Goal: Task Accomplishment & Management: Use online tool/utility

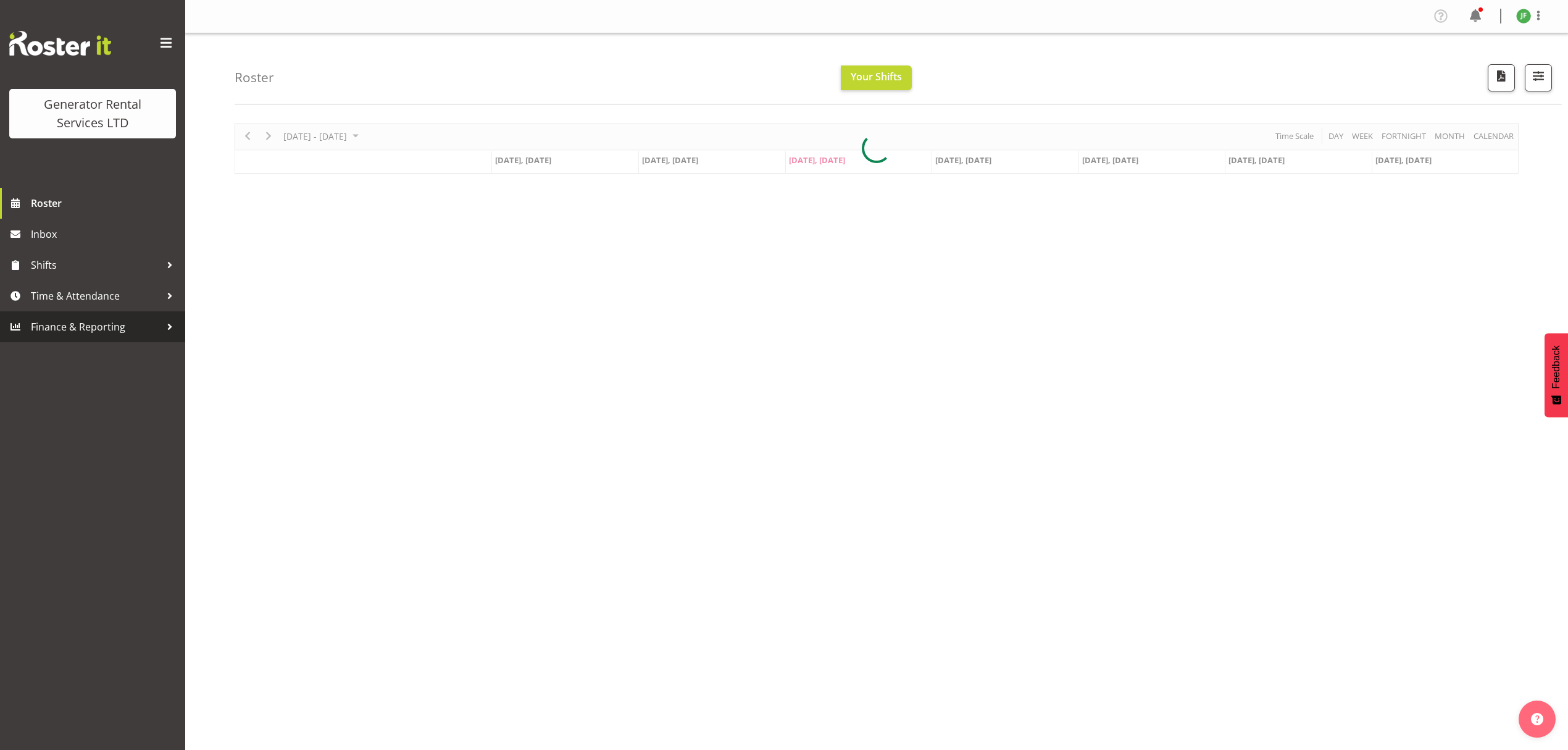
click at [87, 319] on span "Finance & Reporting" at bounding box center [96, 326] width 129 height 19
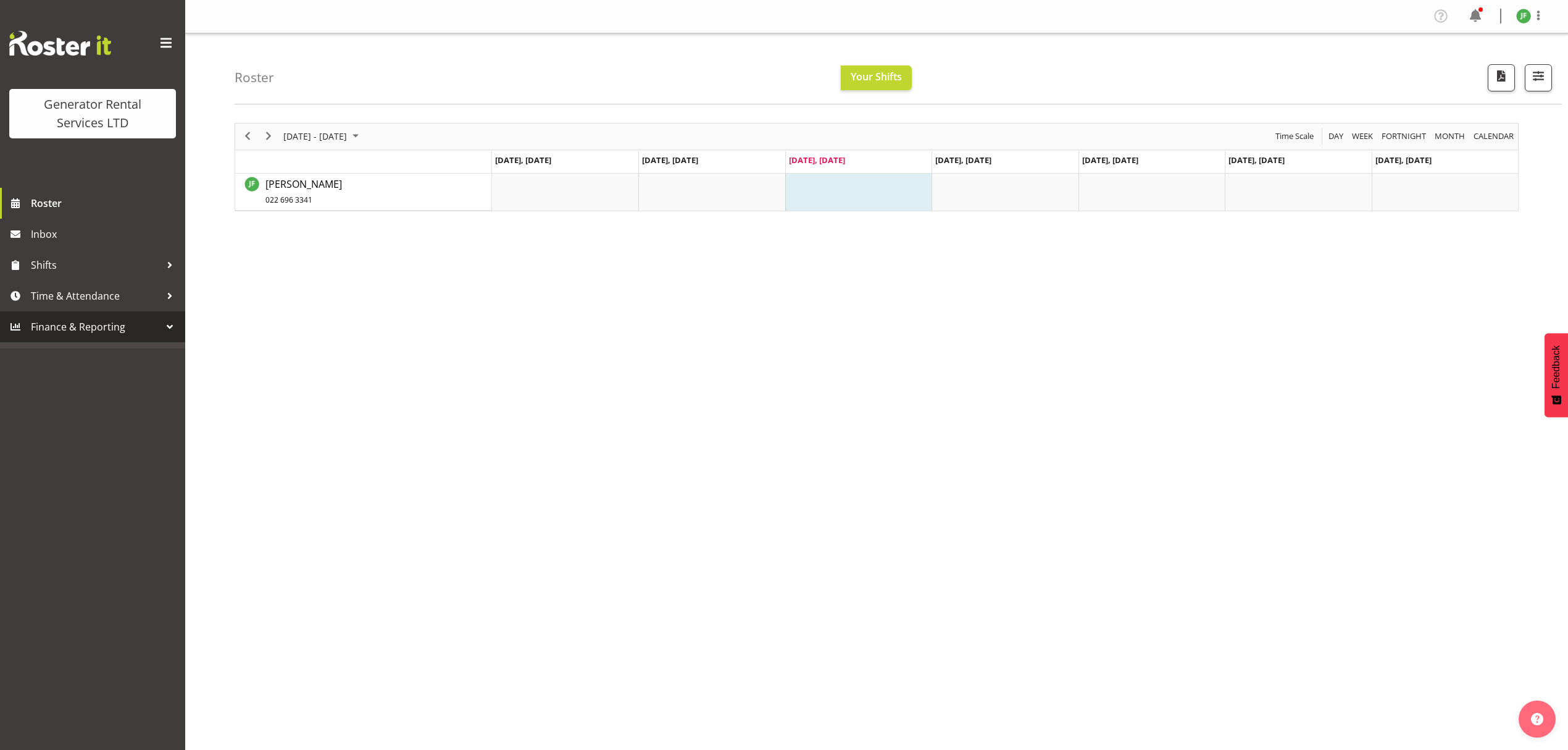
click at [170, 326] on div at bounding box center [169, 326] width 19 height 19
click at [169, 298] on div at bounding box center [169, 295] width 19 height 19
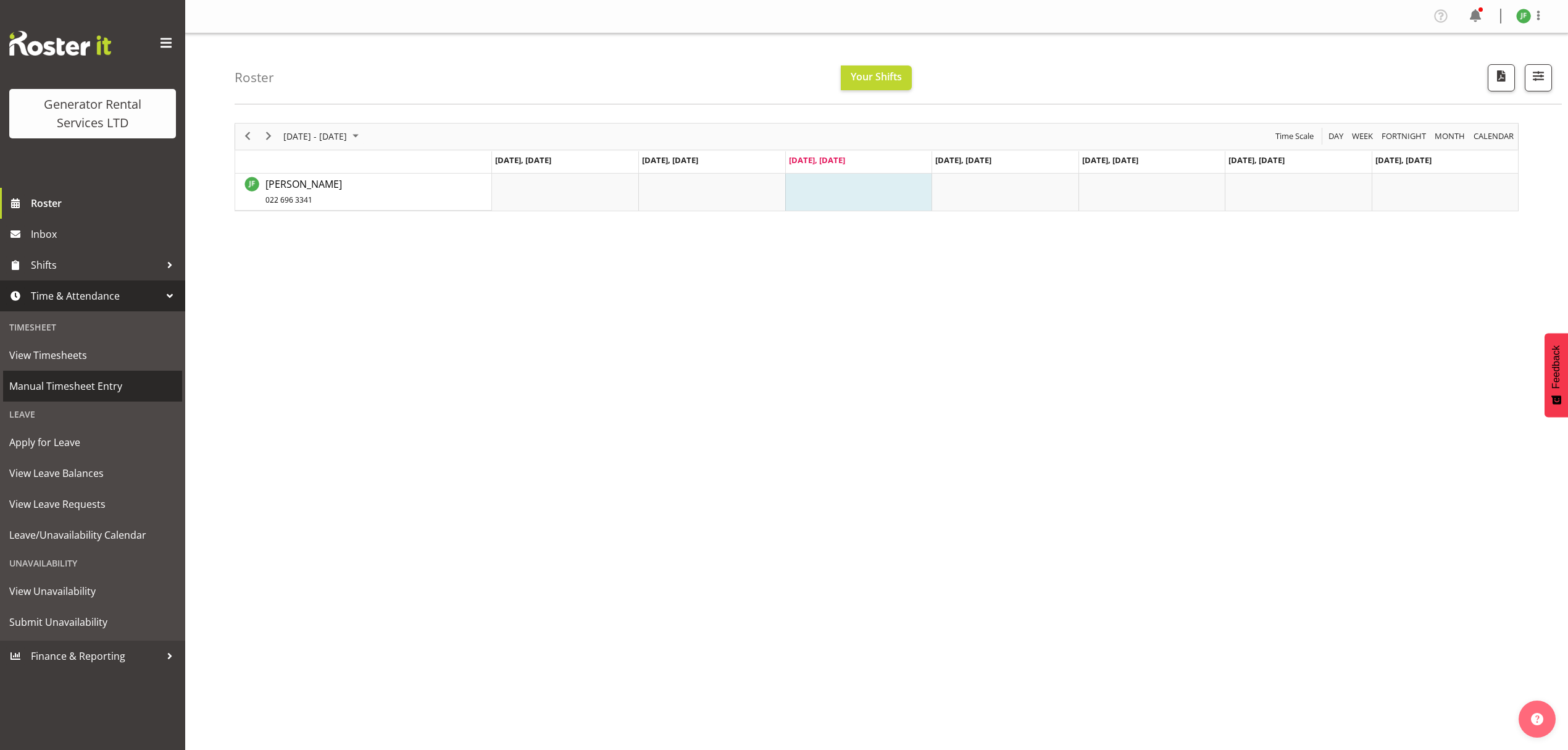
click at [117, 387] on span "Manual Timesheet Entry" at bounding box center [92, 386] width 167 height 19
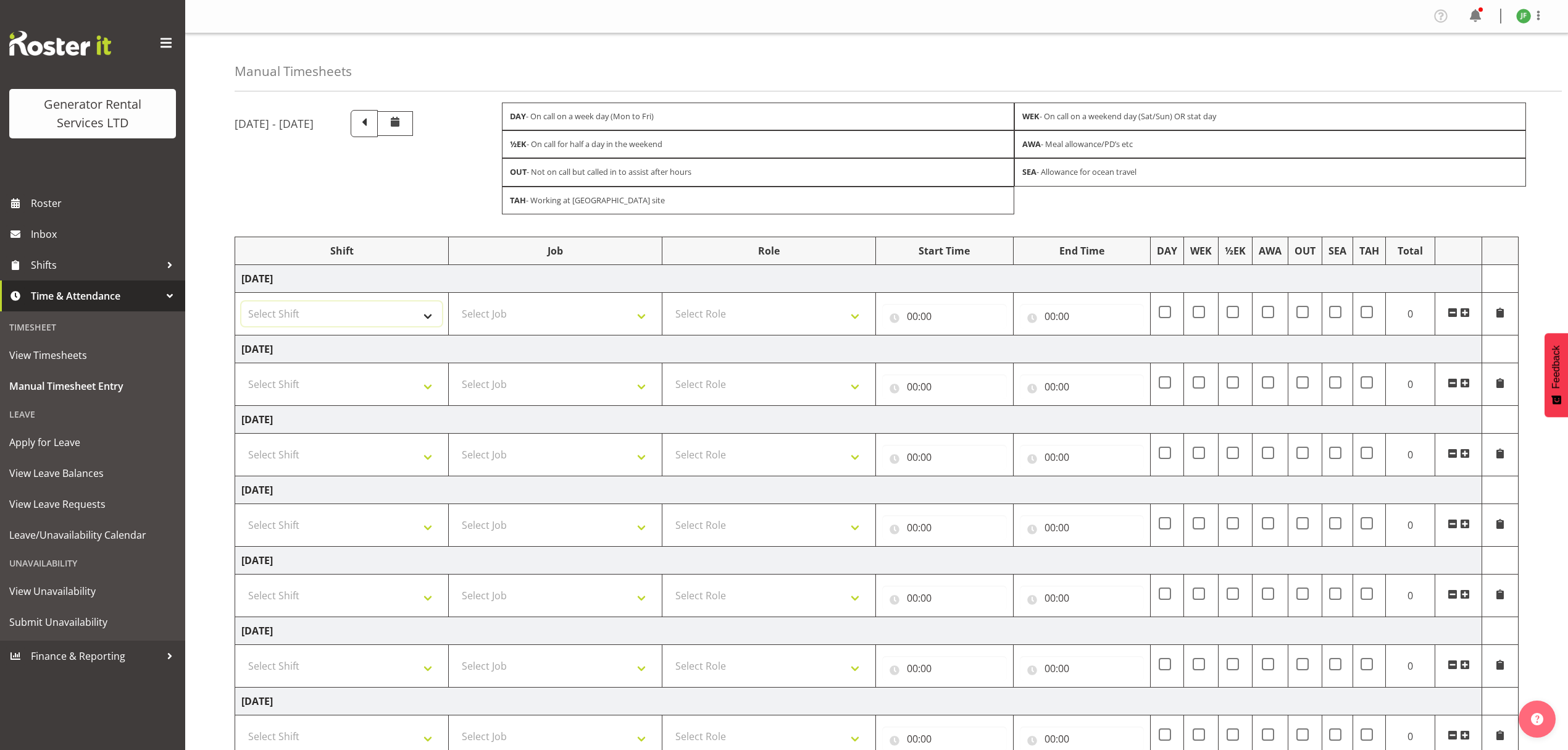
click at [357, 317] on select "Select Shift 2.1 GRS TGA RENTALS and ELECTRICAL 2.2 GRS TGA SALES WORK 2.3 GRS …" at bounding box center [341, 314] width 200 height 25
click at [488, 324] on select "Select Job 1.1 GRS AKL RENTALS 1.1 GRS AKL RENTALS AC 1.1 GRS AKL RENTALS CT 1.…" at bounding box center [555, 314] width 200 height 25
click at [393, 309] on select "Select Shift 2.1 GRS TGA RENTALS and ELECTRICAL 2.2 GRS TGA SALES WORK 2.3 GRS …" at bounding box center [341, 314] width 200 height 25
select select "23745"
click at [241, 304] on select "Select Shift 2.1 GRS TGA RENTALS and ELECTRICAL 2.2 GRS TGA SALES WORK 2.3 GRS …" at bounding box center [341, 314] width 200 height 25
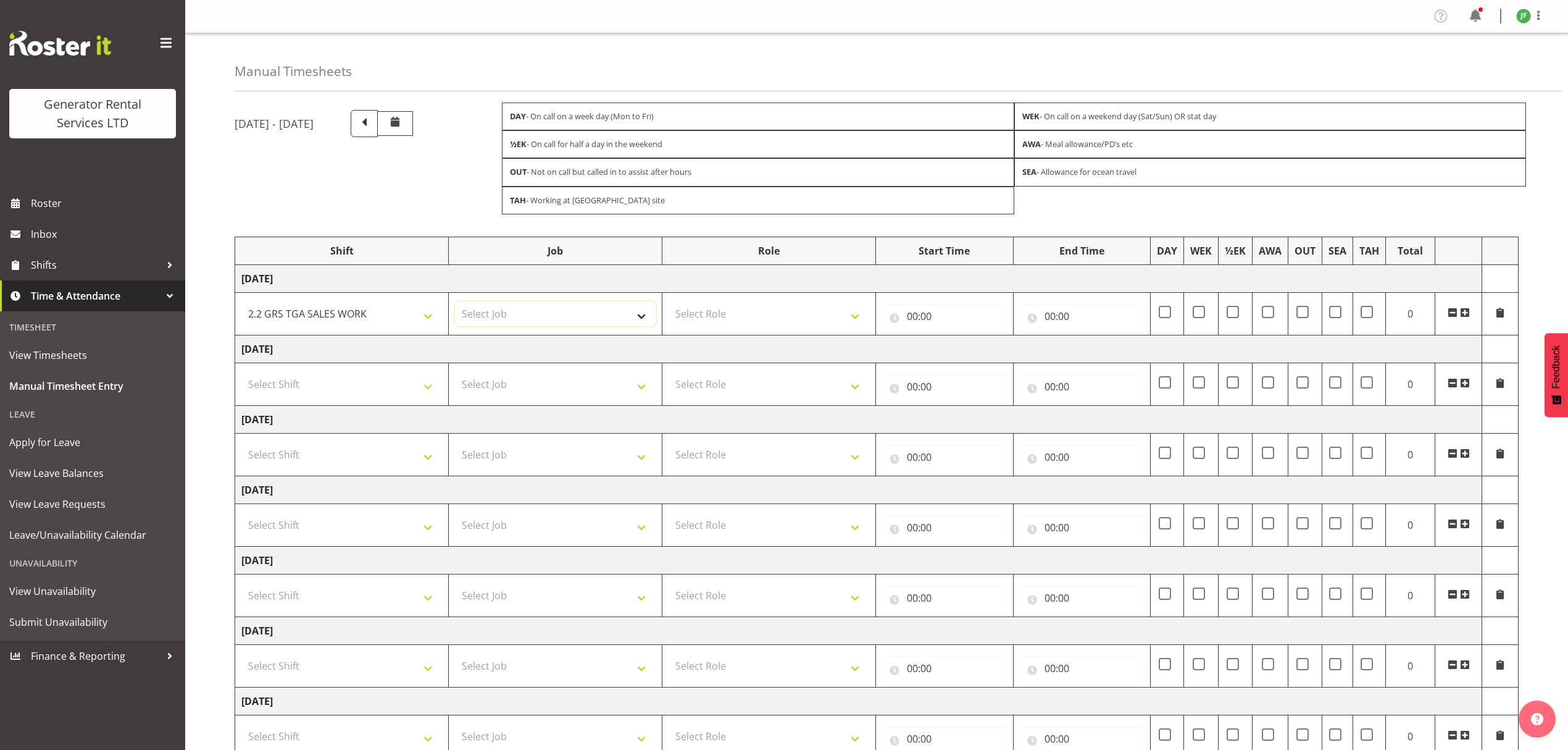
click at [507, 326] on select "Select Job 1.1 GRS AKL RENTALS 1.1 GRS AKL RENTALS AC 1.1 GRS AKL RENTALS CT 1.…" at bounding box center [555, 314] width 200 height 25
click at [426, 315] on select "2.1 GRS TGA RENTALS and ELECTRICAL 2.2 GRS TGA SALES WORK 2.3 GRS TGA ADMIN WORK" at bounding box center [341, 314] width 200 height 25
click at [551, 300] on td "Select Job 1.1 GRS AKL RENTALS 1.1 GRS AKL RENTALS AC 1.1 GRS AKL RENTALS CT 1.…" at bounding box center [555, 313] width 214 height 43
click at [557, 318] on select "Select Job 1.1 GRS AKL RENTALS 1.1 GRS AKL RENTALS AC 1.1 GRS AKL RENTALS CT 1.…" at bounding box center [555, 314] width 200 height 25
click at [97, 590] on span "View Unavailability" at bounding box center [92, 590] width 167 height 19
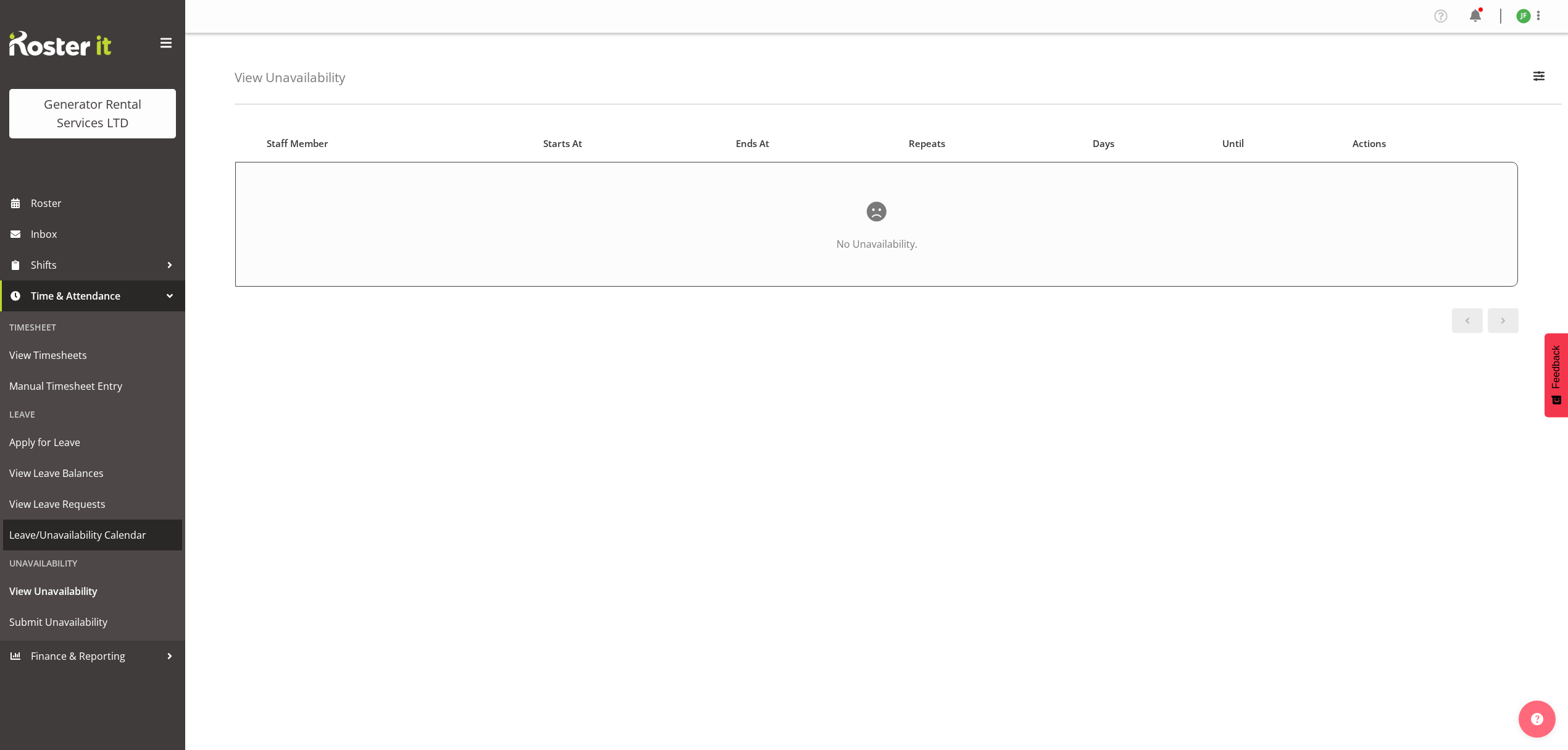
click at [109, 526] on span "Leave/Unavailability Calendar" at bounding box center [92, 535] width 167 height 19
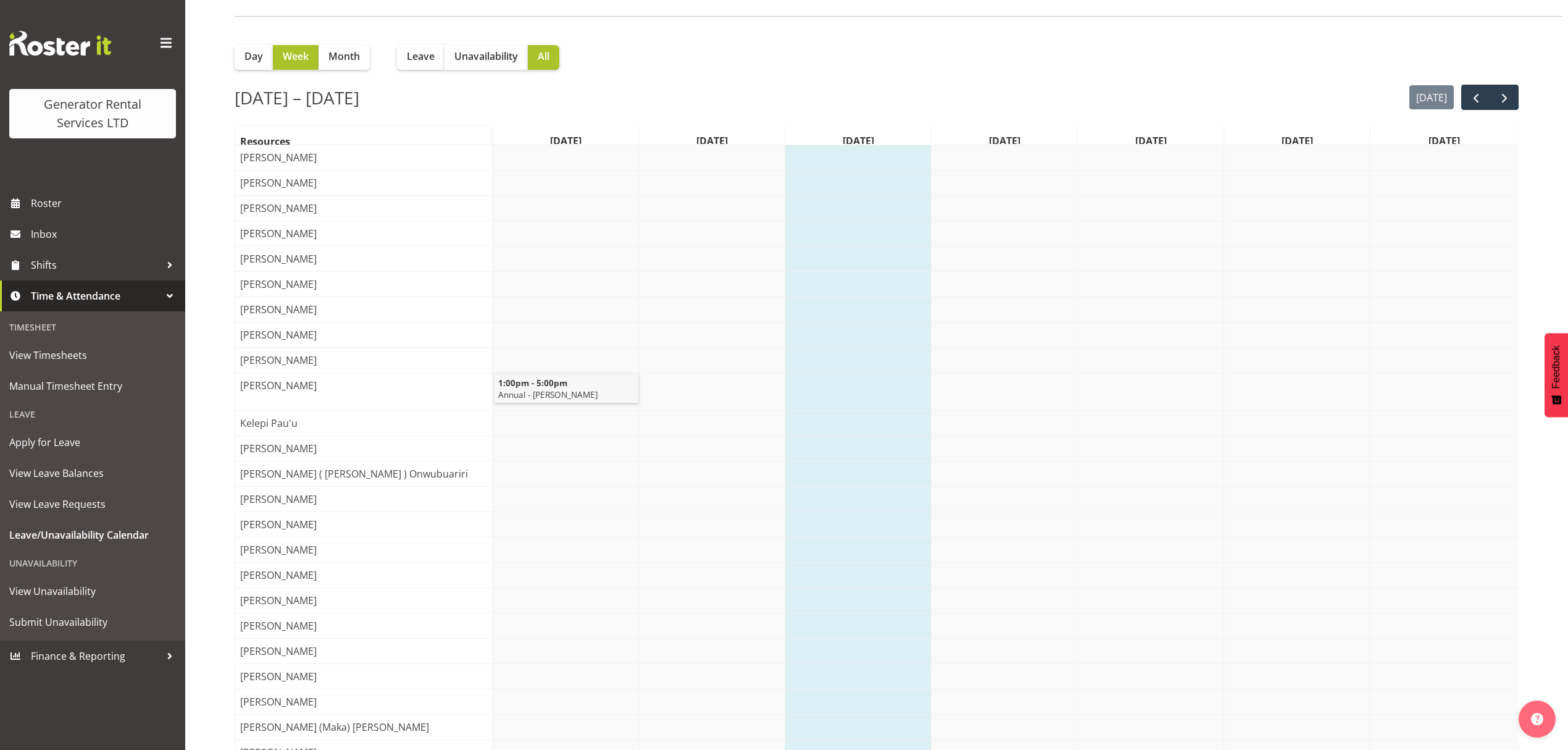
scroll to position [82, 0]
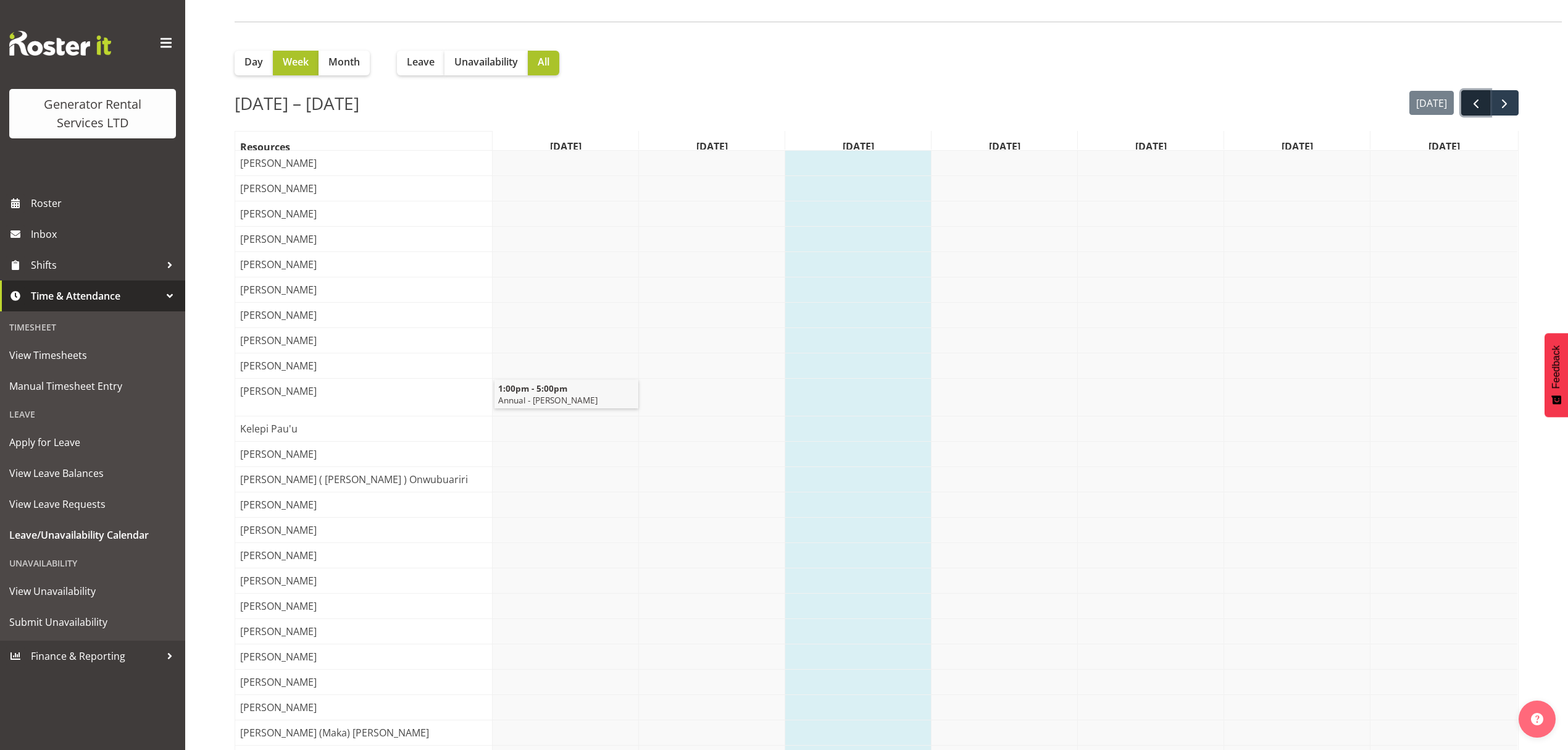
click at [1478, 106] on span "prev" at bounding box center [1476, 104] width 15 height 15
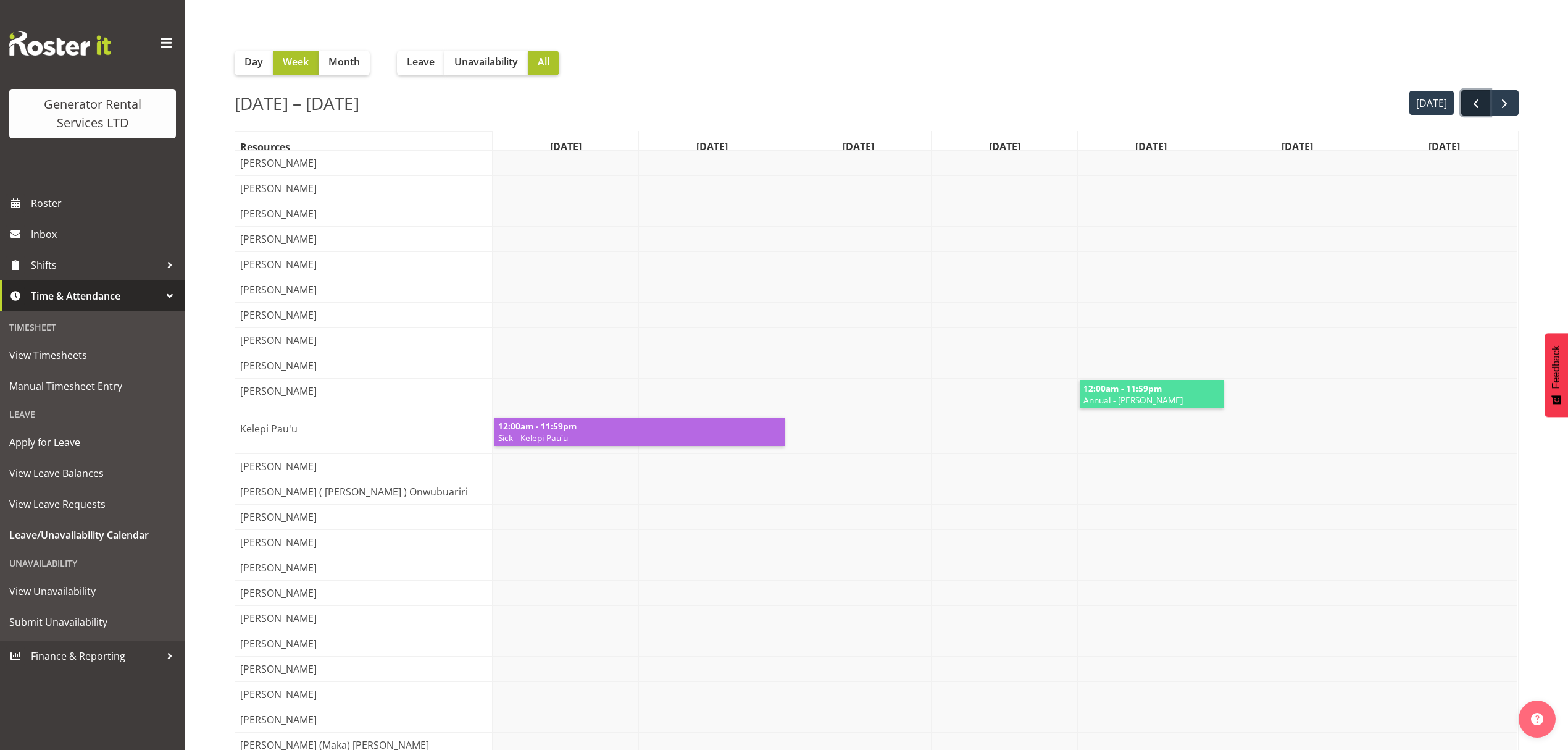
click at [1475, 107] on span "prev" at bounding box center [1476, 104] width 15 height 15
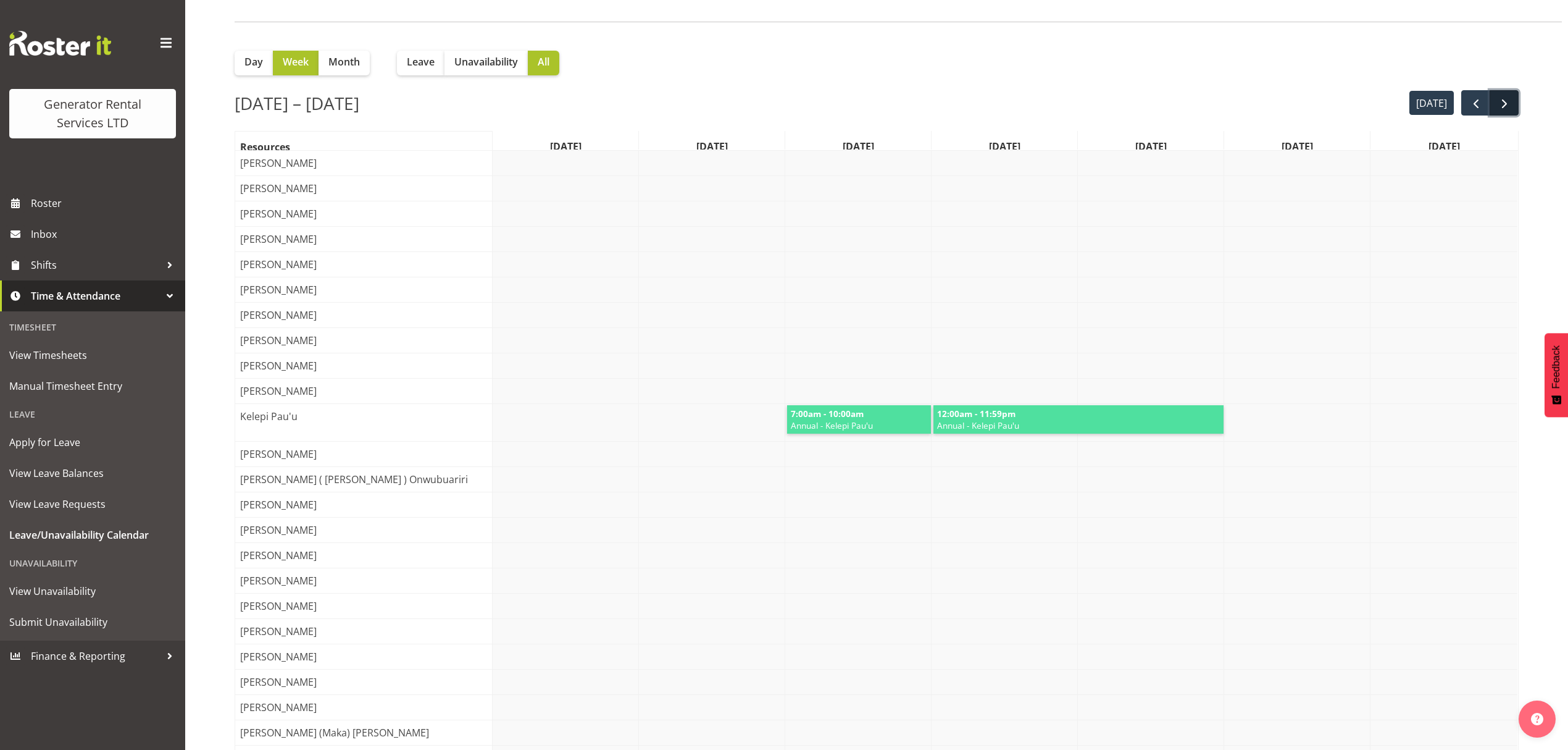
click at [1507, 106] on span "next" at bounding box center [1504, 104] width 15 height 15
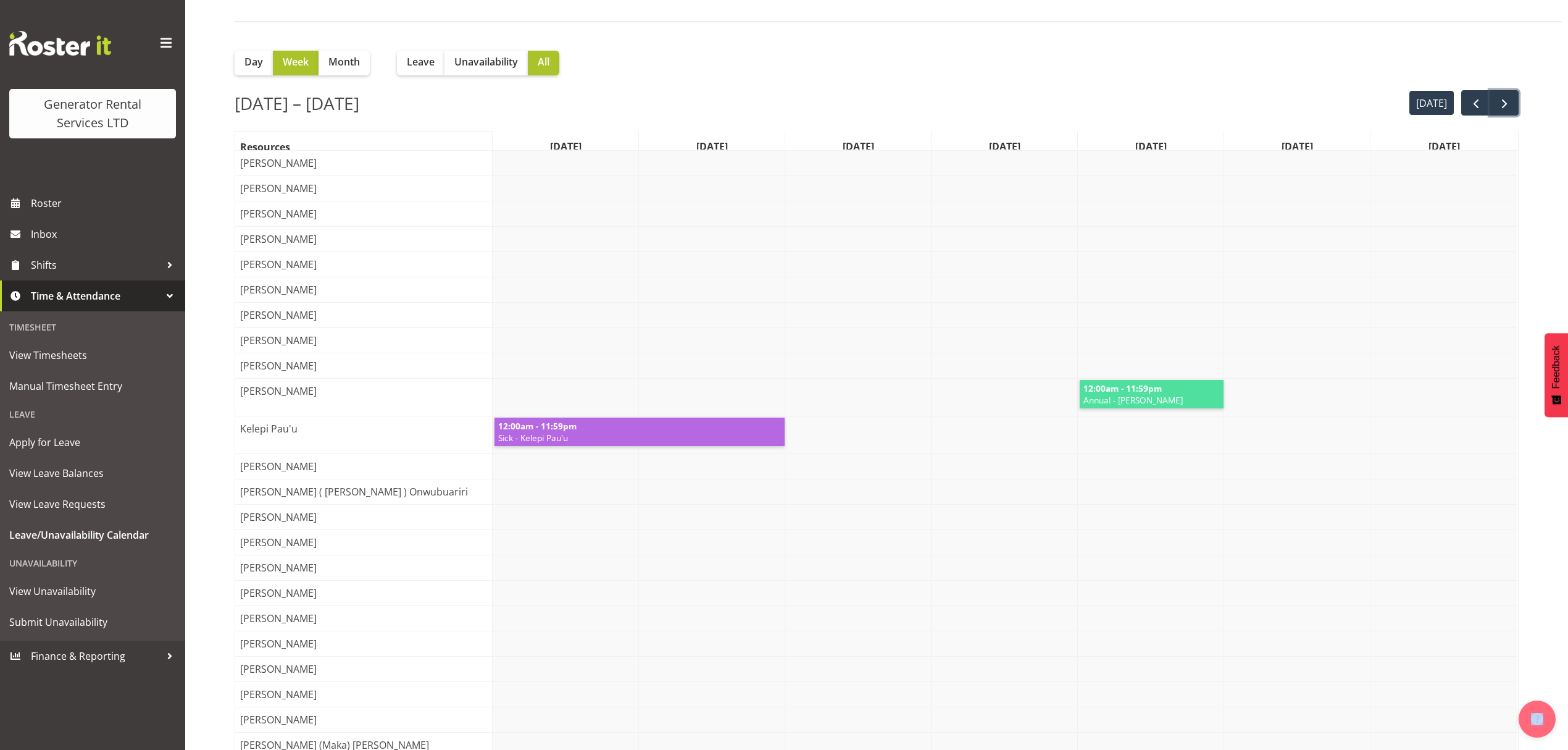
click at [1507, 106] on span "next" at bounding box center [1504, 104] width 15 height 15
